Goal: Navigation & Orientation: Find specific page/section

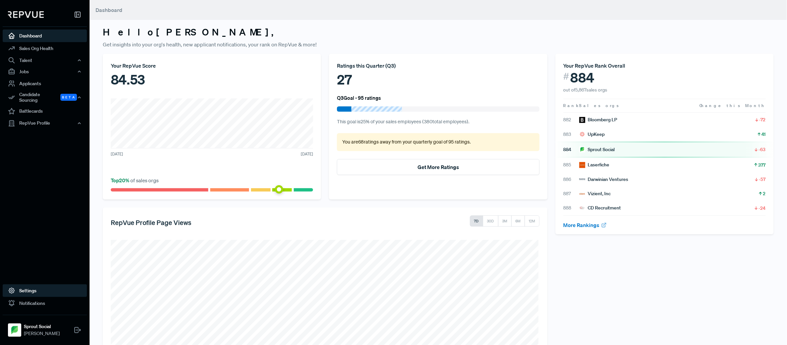
click at [29, 287] on link "Settings" at bounding box center [45, 291] width 84 height 13
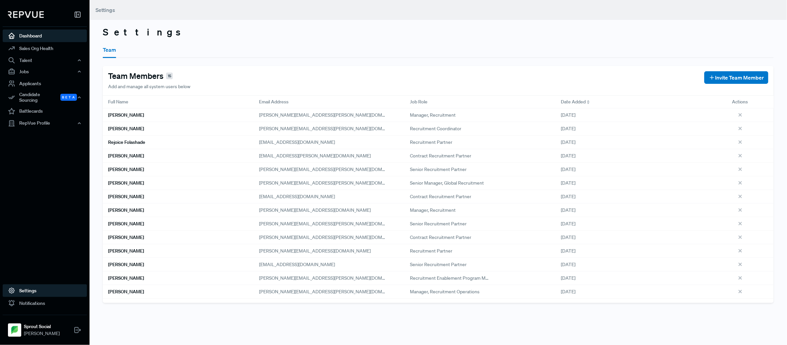
click at [48, 31] on link "Dashboard" at bounding box center [45, 36] width 84 height 13
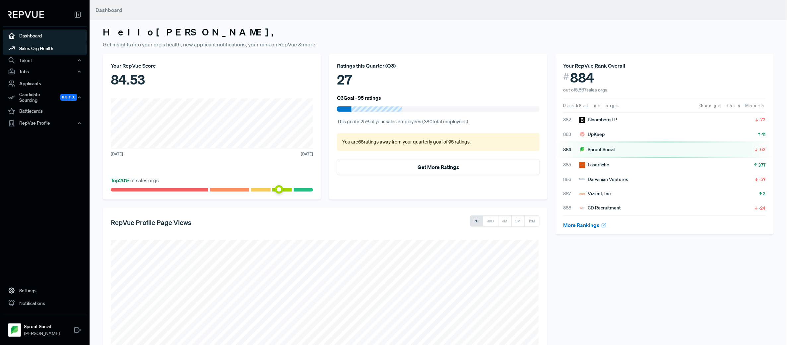
click at [52, 49] on link "Sales Org Health" at bounding box center [45, 48] width 84 height 13
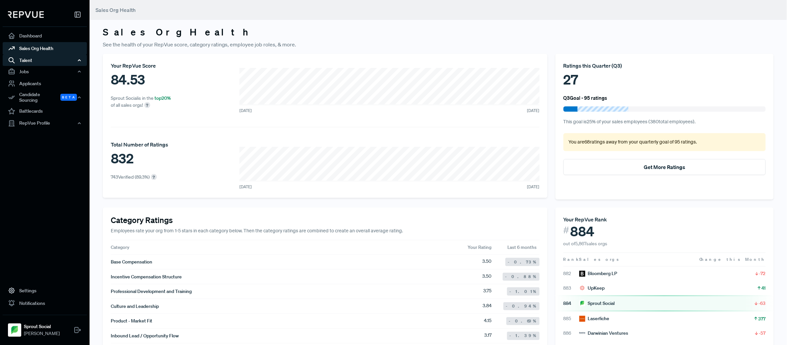
click at [51, 57] on div "Talent" at bounding box center [45, 60] width 84 height 11
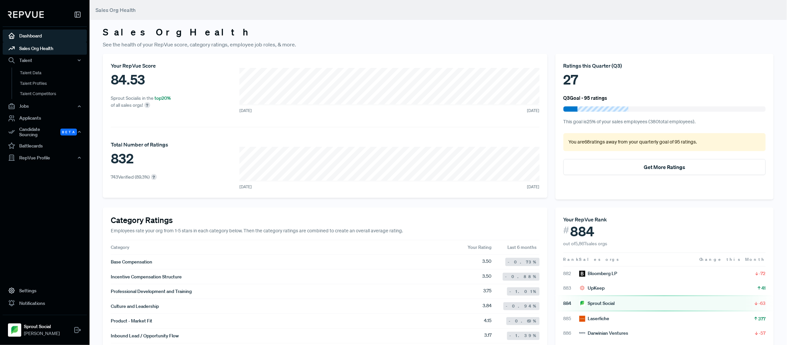
click at [43, 39] on link "Dashboard" at bounding box center [45, 36] width 84 height 13
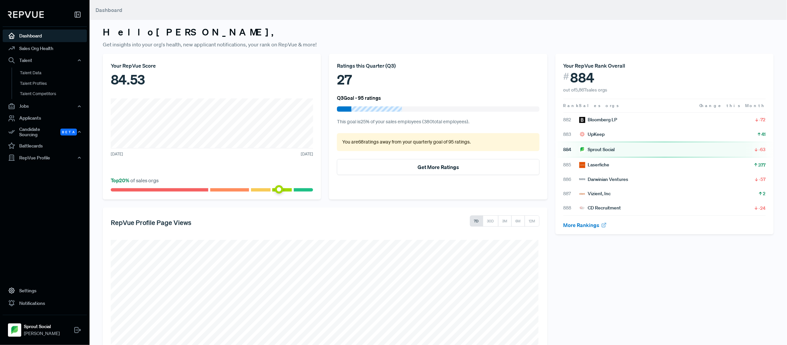
click at [265, 189] on span at bounding box center [261, 189] width 20 height 3
